Goal: Navigation & Orientation: Understand site structure

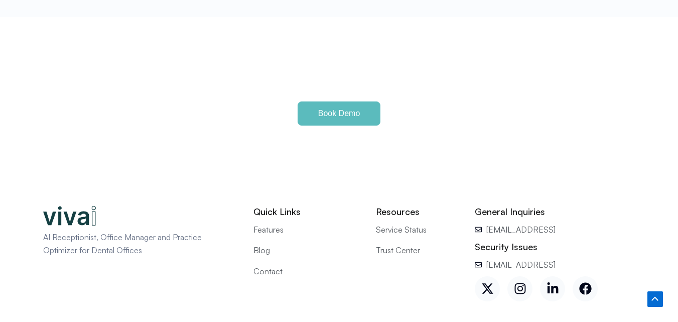
scroll to position [4564, 0]
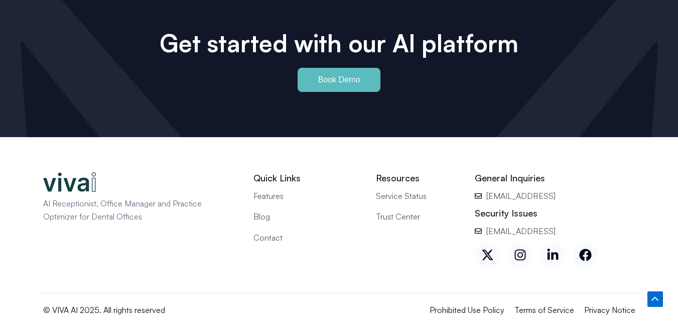
click at [258, 210] on span "Blog" at bounding box center [262, 216] width 17 height 13
click at [261, 231] on span "Contact" at bounding box center [268, 237] width 29 height 13
click at [534, 303] on span "Terms of Service" at bounding box center [545, 309] width 60 height 13
click at [606, 303] on span "Privacy Notice" at bounding box center [609, 309] width 51 height 13
click at [517, 249] on icon at bounding box center [520, 255] width 13 height 13
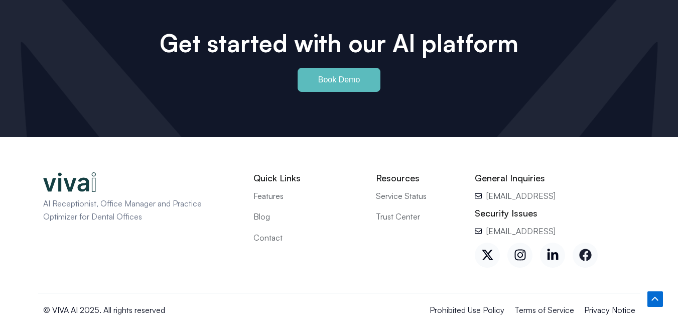
click at [588, 249] on icon at bounding box center [585, 255] width 12 height 12
